Goal: Information Seeking & Learning: Learn about a topic

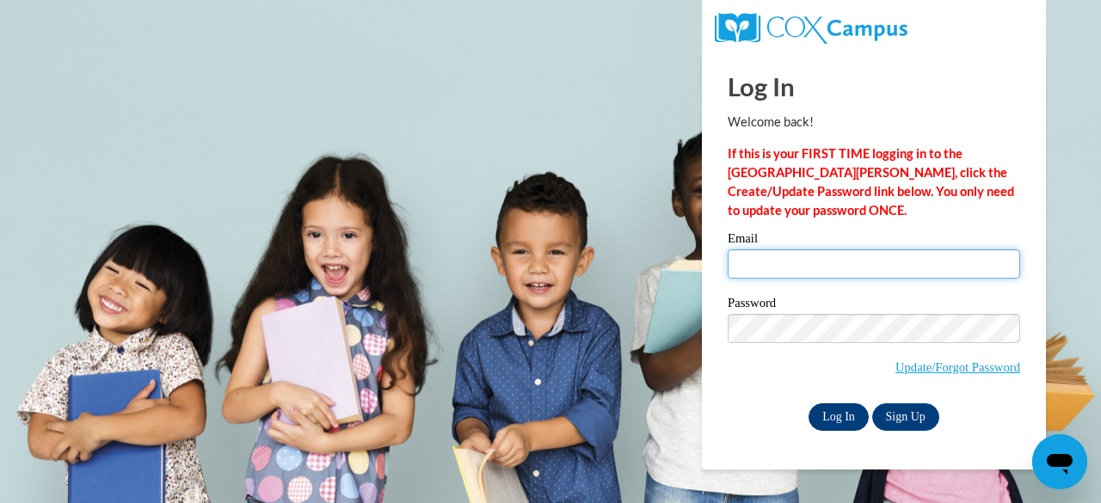
type input "schelskyd@ncp.k12.in.us"
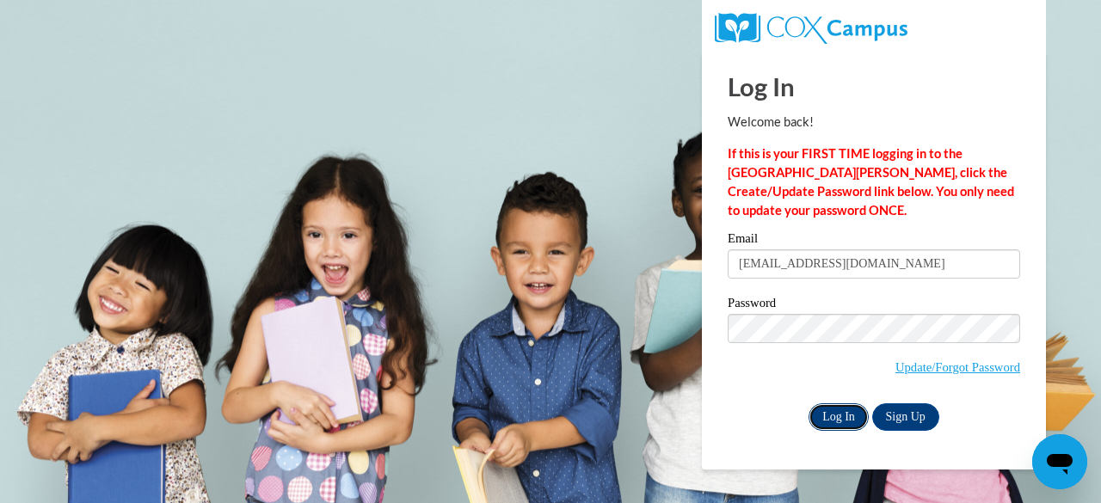
click at [824, 419] on input "Log In" at bounding box center [839, 418] width 60 height 28
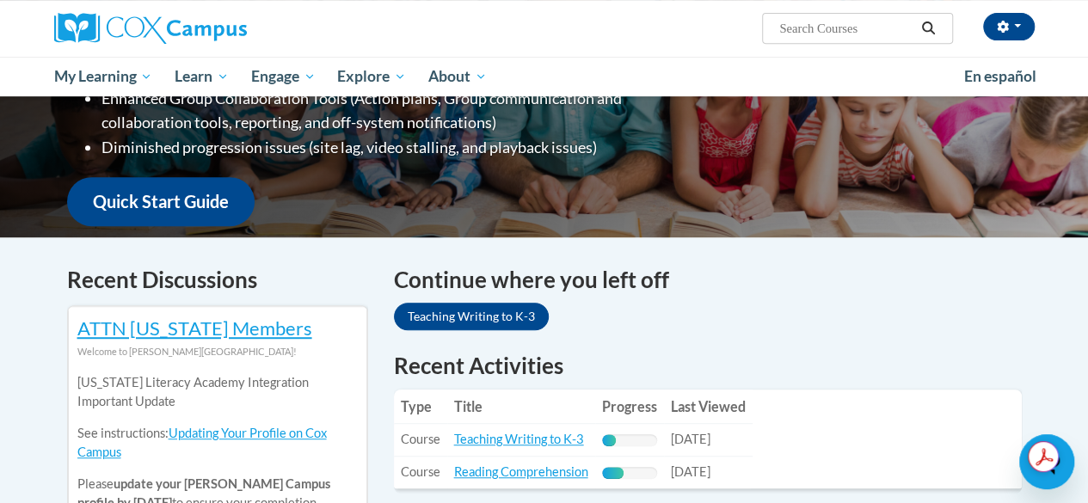
scroll to position [401, 0]
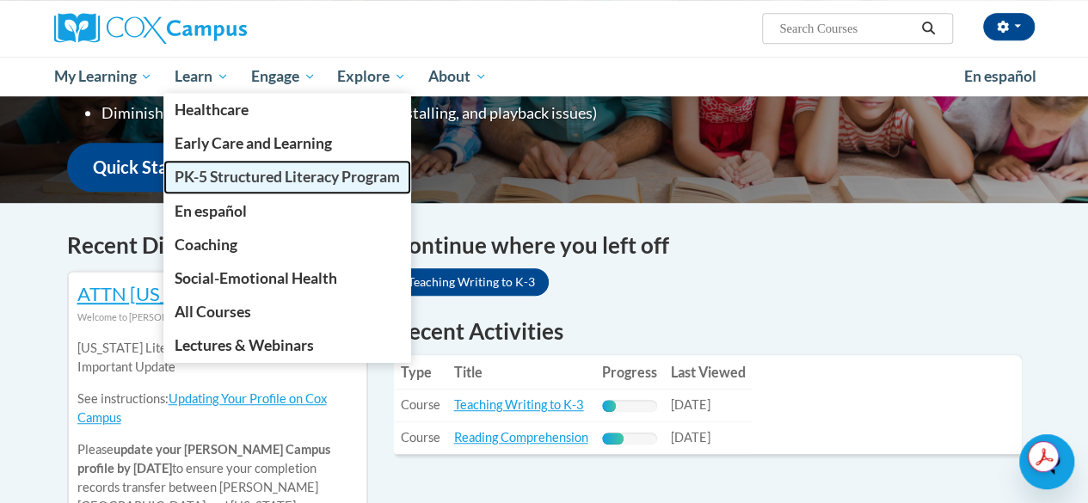
click at [224, 176] on span "PK-5 Structured Literacy Program" at bounding box center [287, 177] width 225 height 18
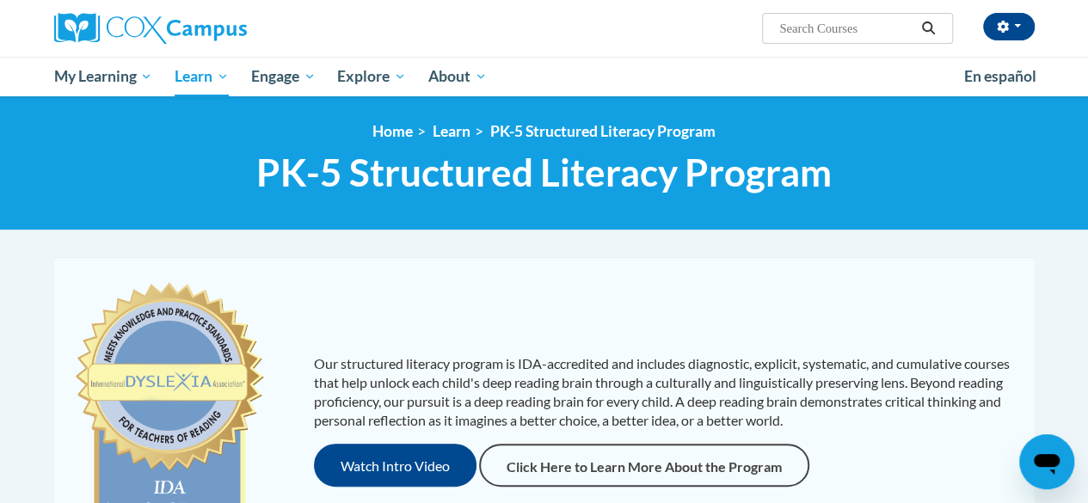
click at [879, 316] on div "Our structured literacy program is IDA-accredited and includes diagnostic, expl…" at bounding box center [545, 420] width 972 height 293
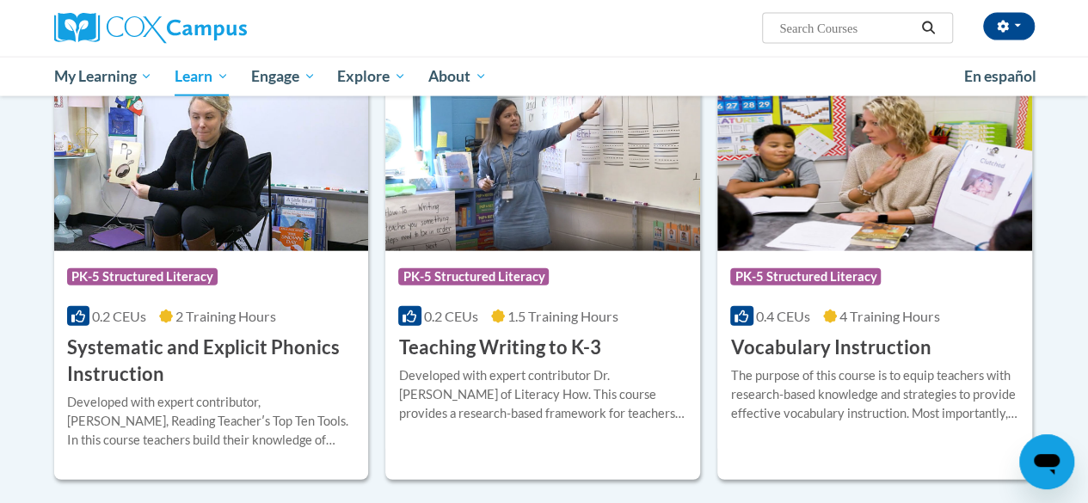
scroll to position [1927, 0]
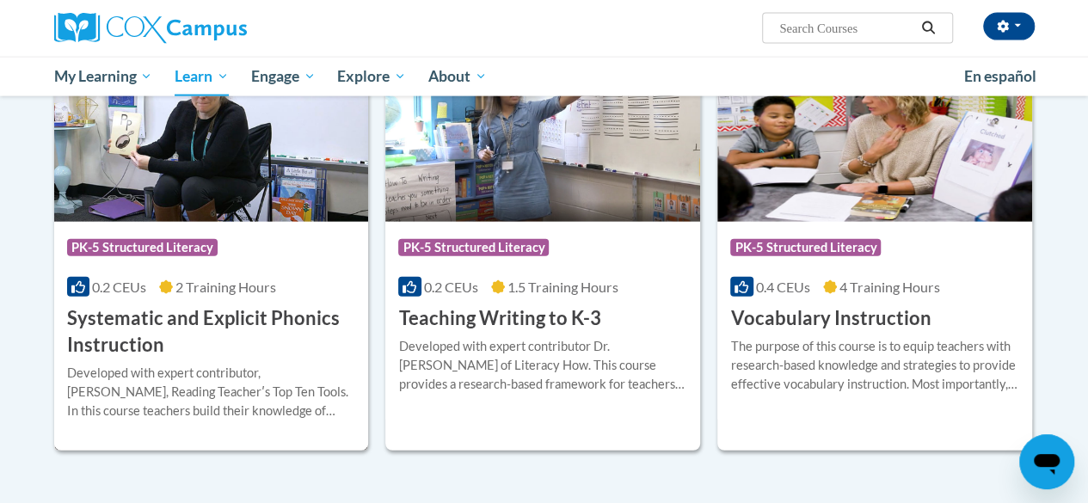
click at [257, 340] on h3 "Systematic and Explicit Phonics Instruction" at bounding box center [211, 331] width 289 height 53
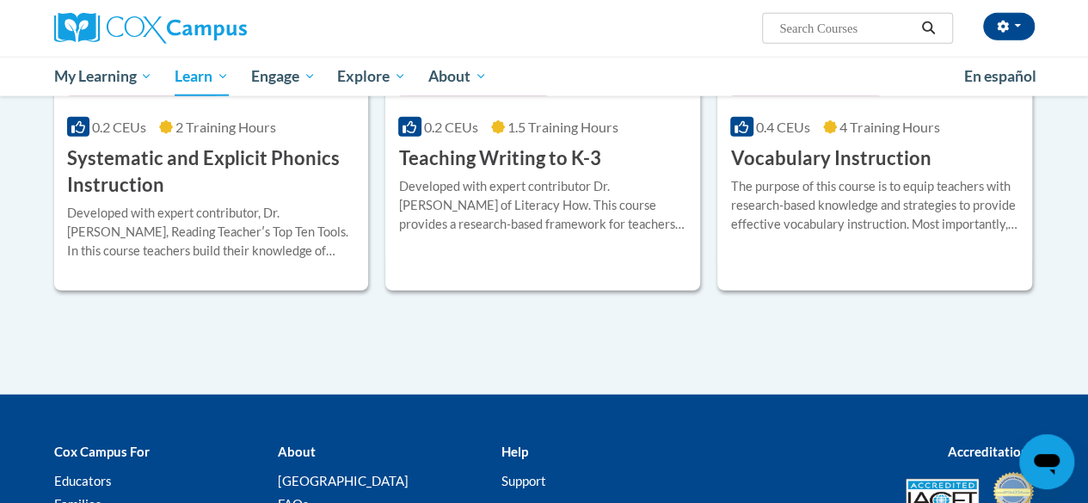
scroll to position [2053, 0]
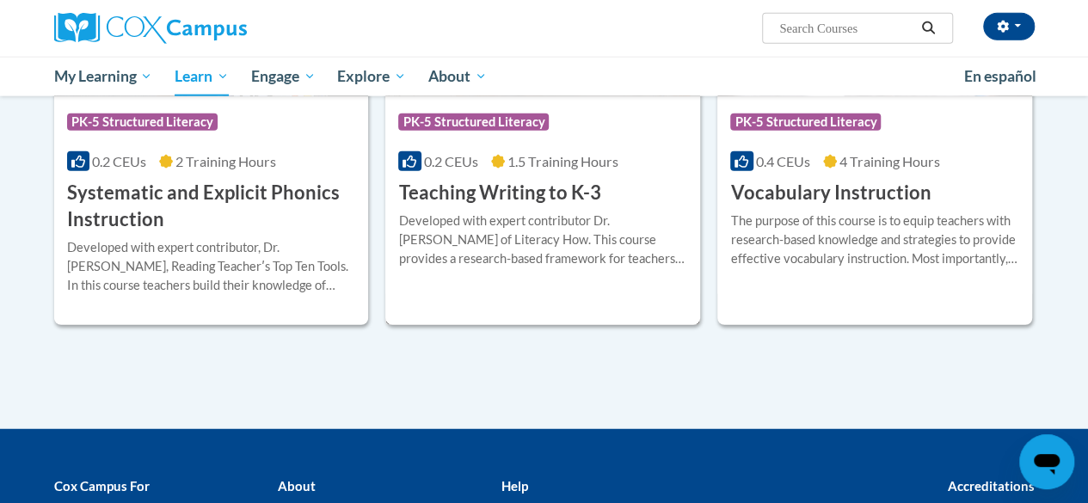
click at [638, 182] on div "Course Category: PK-5 Structured Literacy 0.2 CEUs 1.5 Training Hours COURSE Te…" at bounding box center [542, 151] width 315 height 110
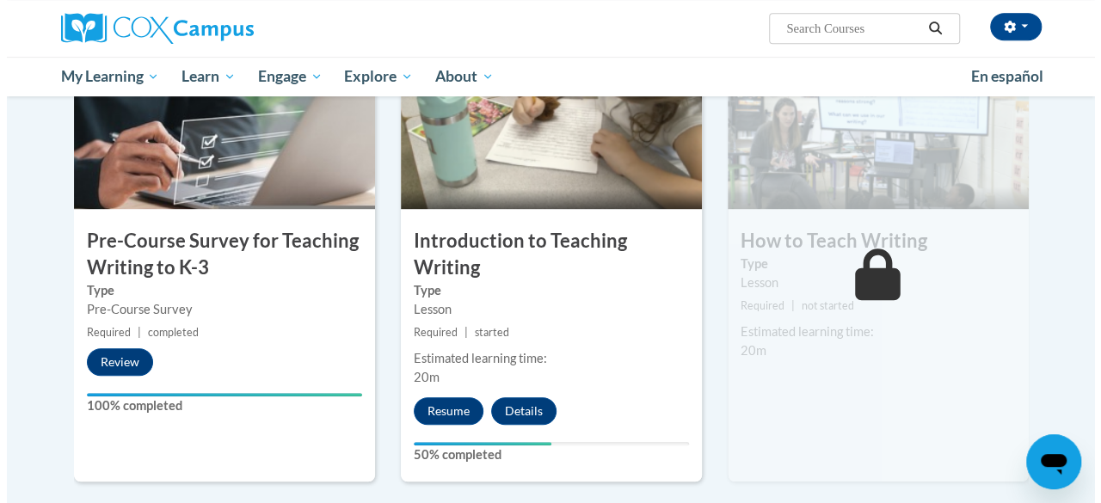
scroll to position [413, 0]
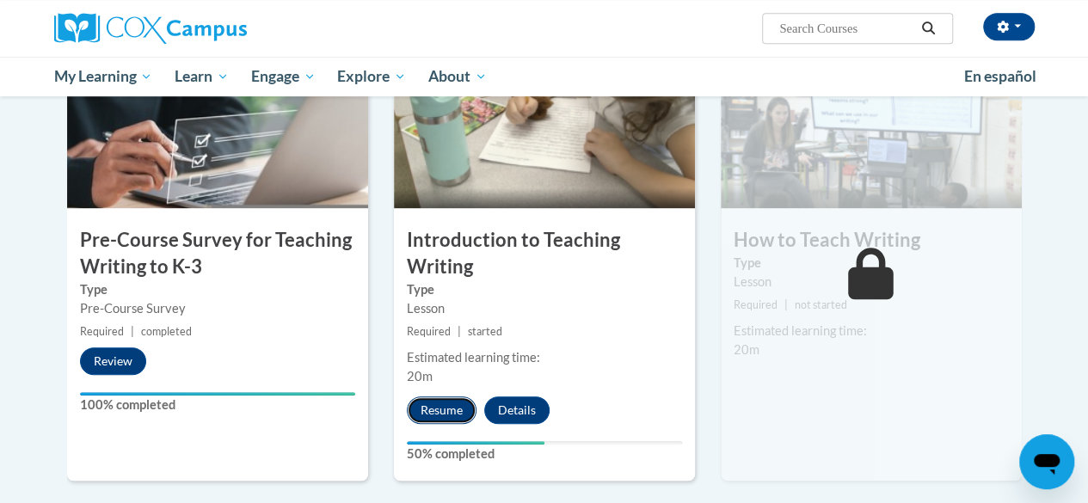
click at [433, 409] on button "Resume" at bounding box center [442, 411] width 70 height 28
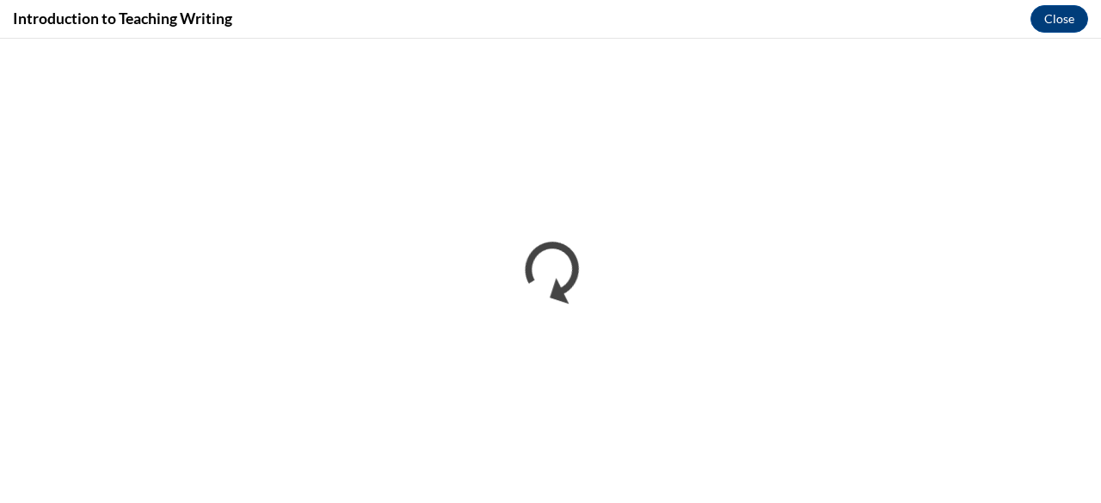
scroll to position [0, 0]
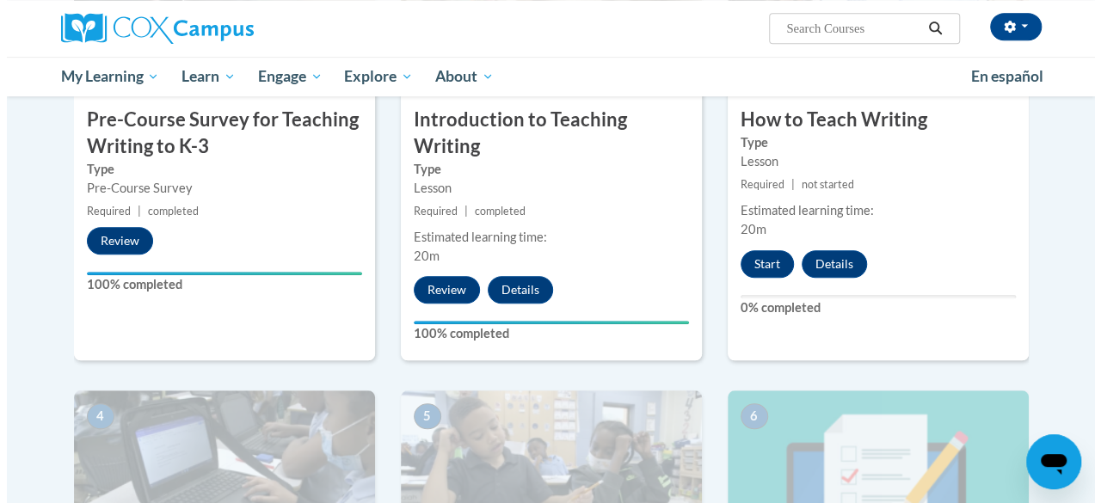
scroll to position [532, 0]
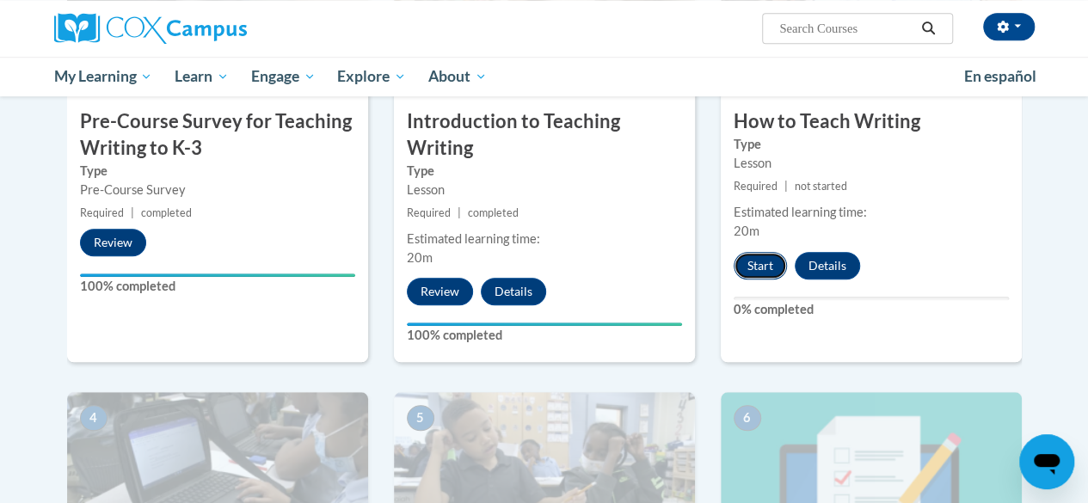
click at [750, 267] on button "Start" at bounding box center [760, 266] width 53 height 28
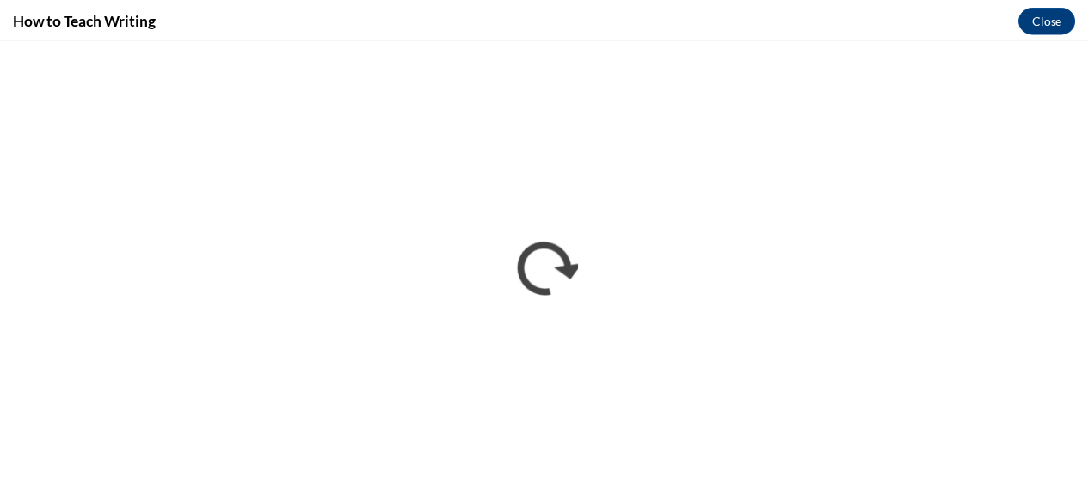
scroll to position [0, 0]
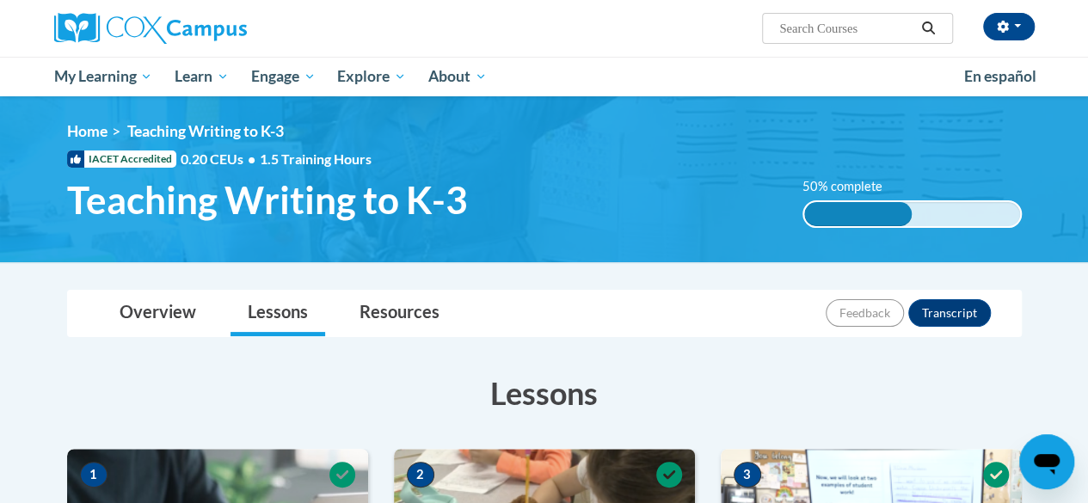
click at [692, 307] on div "Overview Lessons Resources Feedback Transcript" at bounding box center [545, 314] width 928 height 46
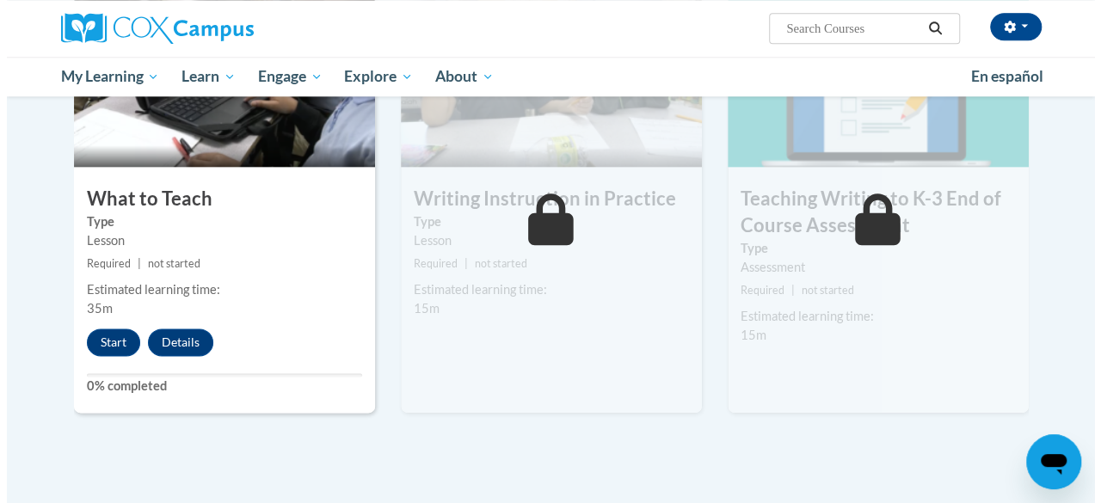
scroll to position [929, 0]
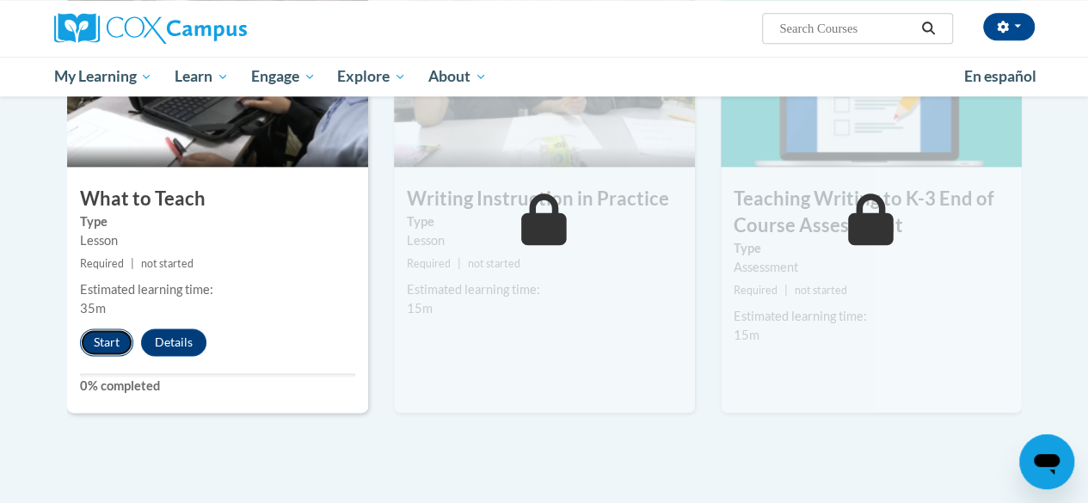
click at [88, 345] on button "Start" at bounding box center [106, 343] width 53 height 28
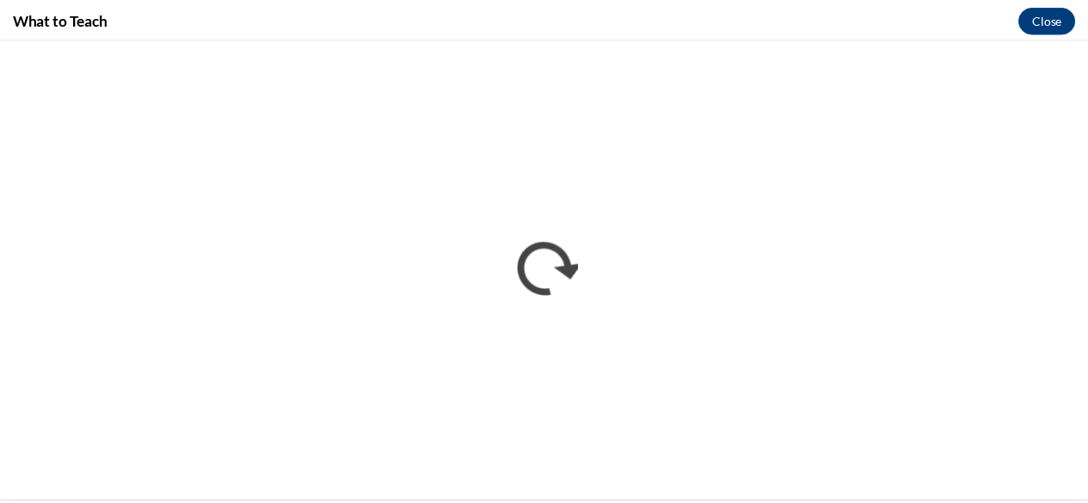
scroll to position [0, 0]
click at [1063, 22] on button "Close" at bounding box center [1060, 19] width 58 height 28
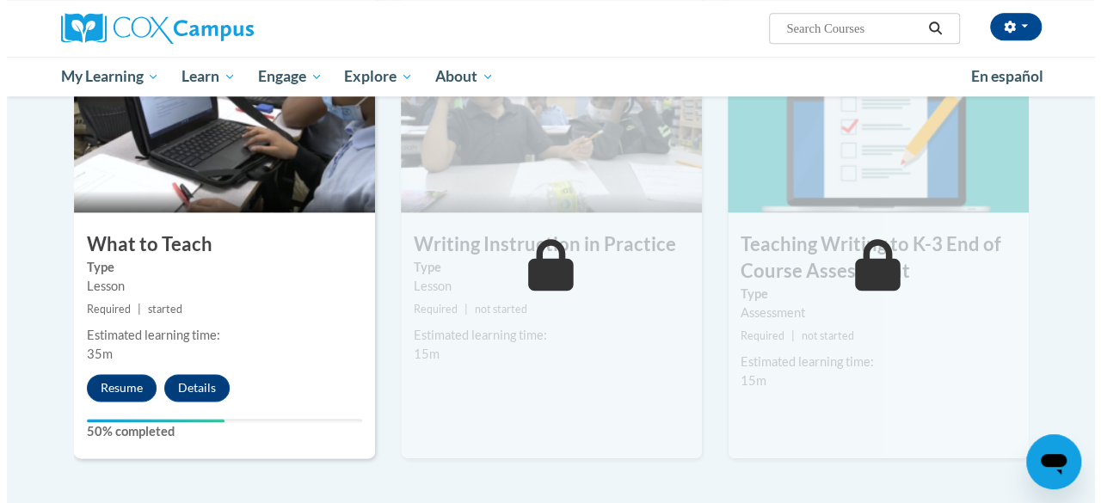
scroll to position [898, 0]
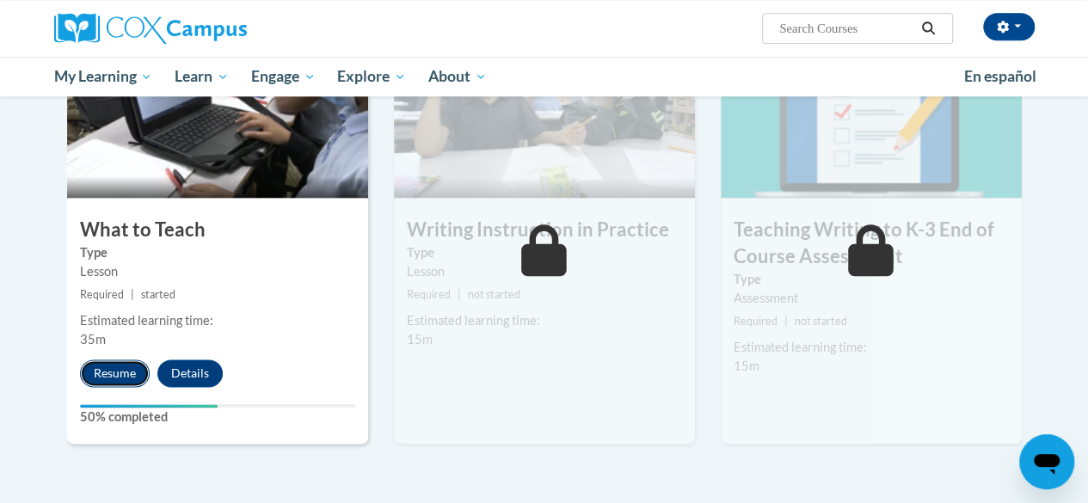
click at [129, 372] on button "Resume" at bounding box center [115, 374] width 70 height 28
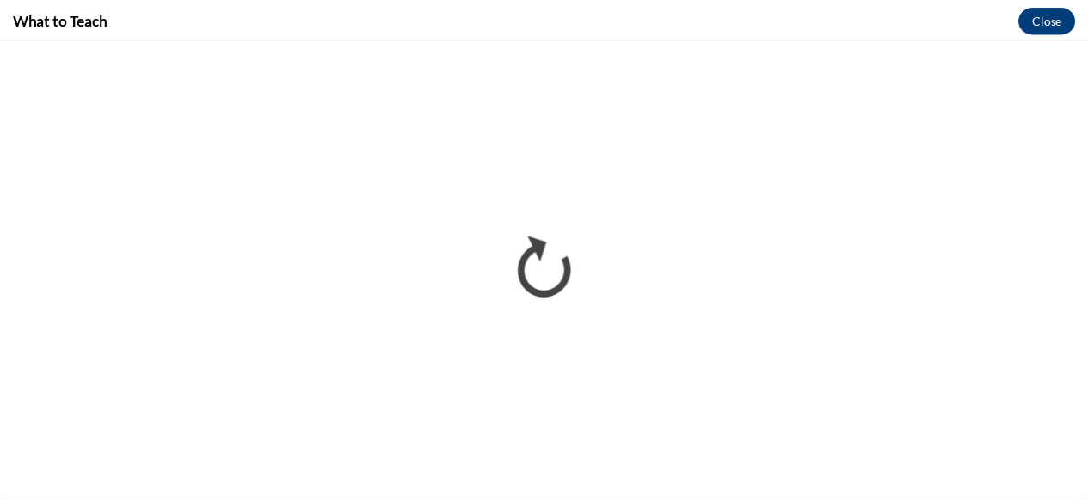
scroll to position [0, 0]
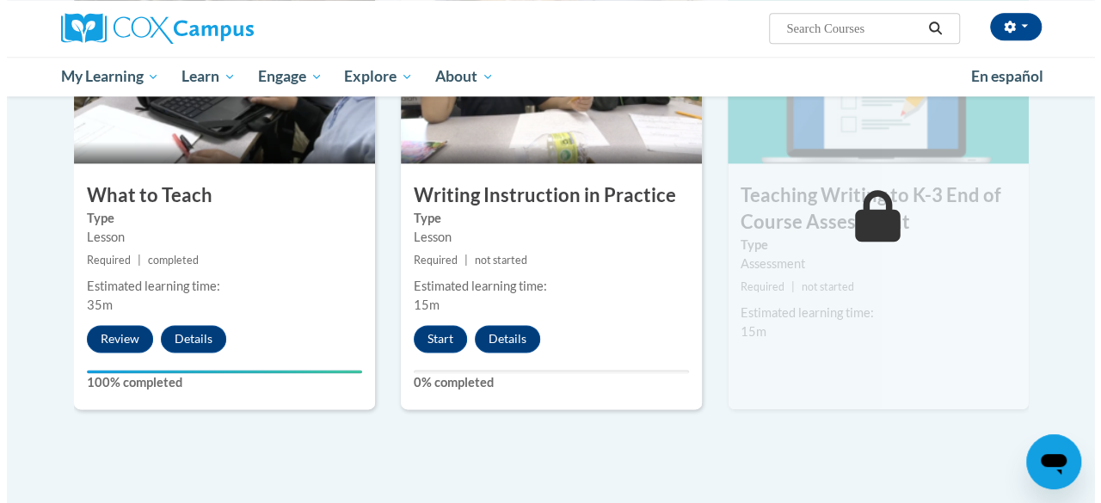
scroll to position [898, 0]
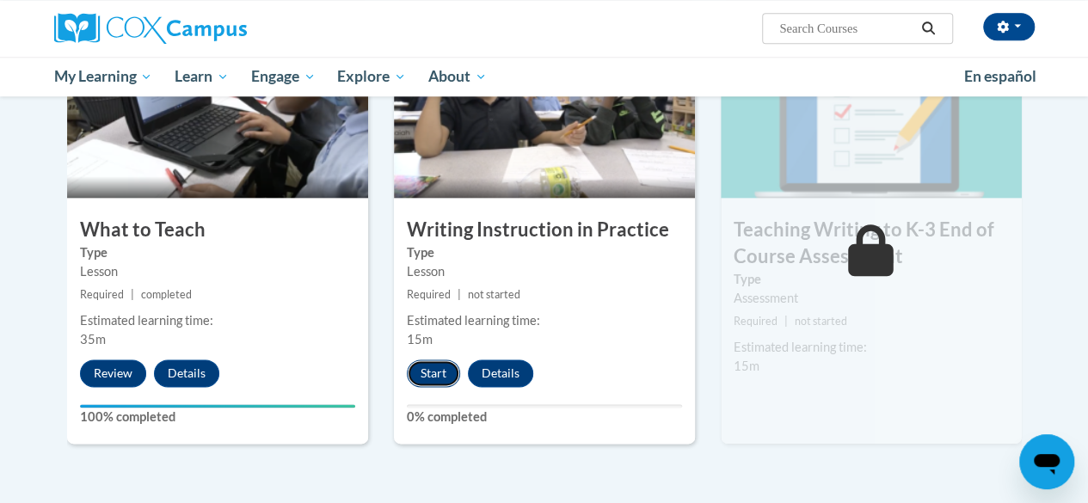
click at [422, 376] on button "Start" at bounding box center [433, 374] width 53 height 28
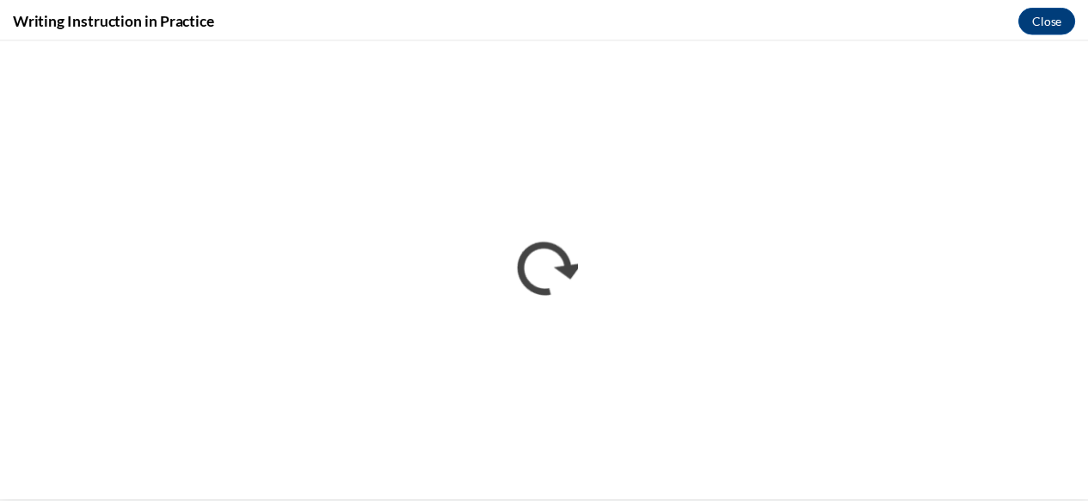
scroll to position [0, 0]
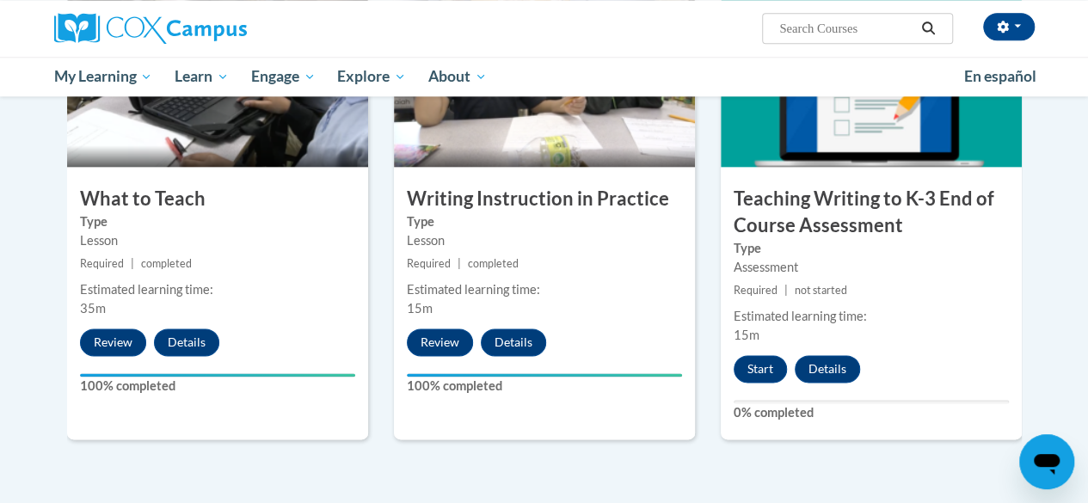
scroll to position [925, 0]
